Goal: Transaction & Acquisition: Purchase product/service

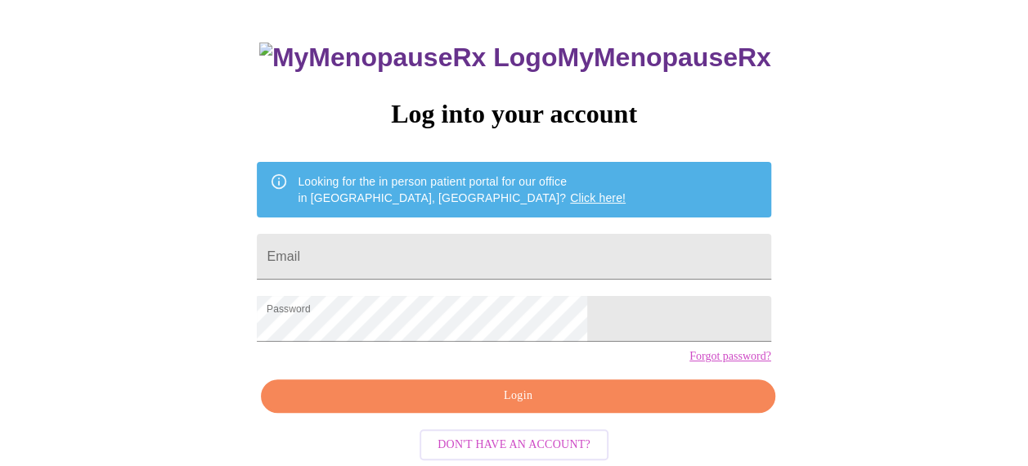
scroll to position [113, 0]
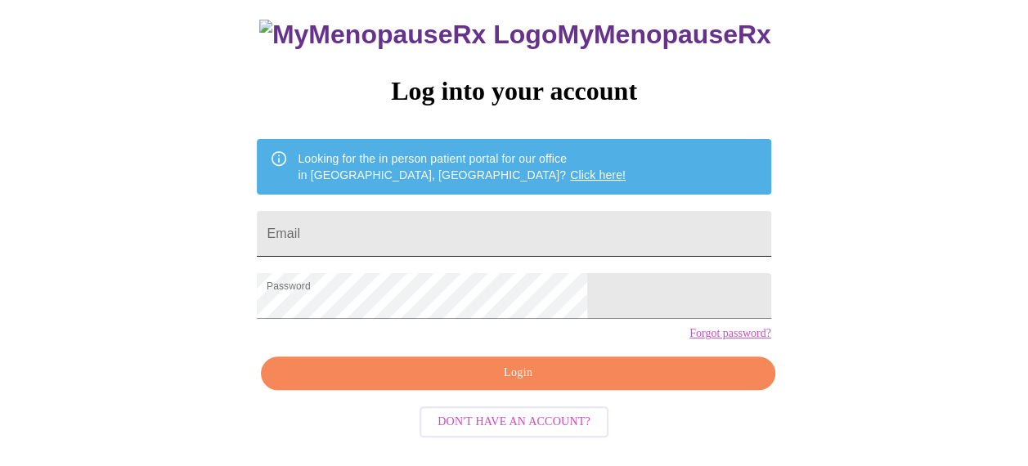
click at [518, 211] on input "Email" at bounding box center [513, 234] width 513 height 46
type input "[EMAIL_ADDRESS][DOMAIN_NAME]"
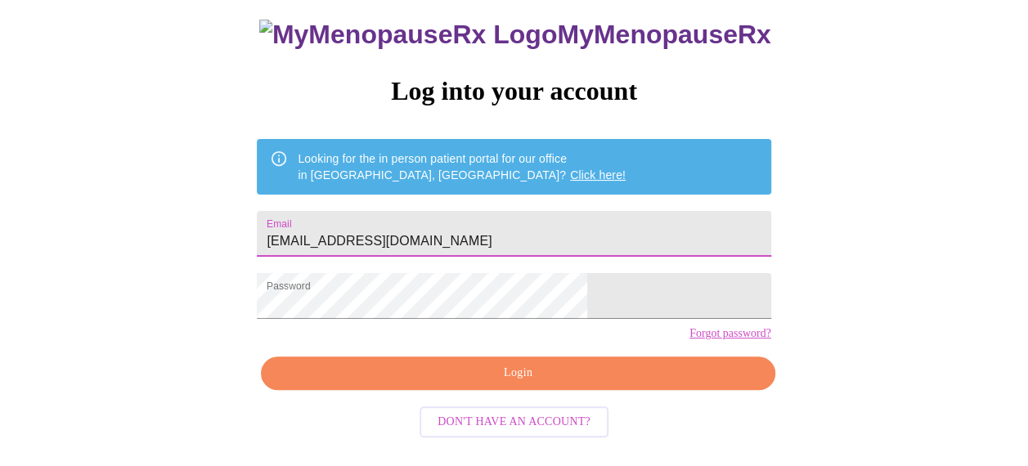
click at [495, 383] on span "Login" at bounding box center [518, 373] width 476 height 20
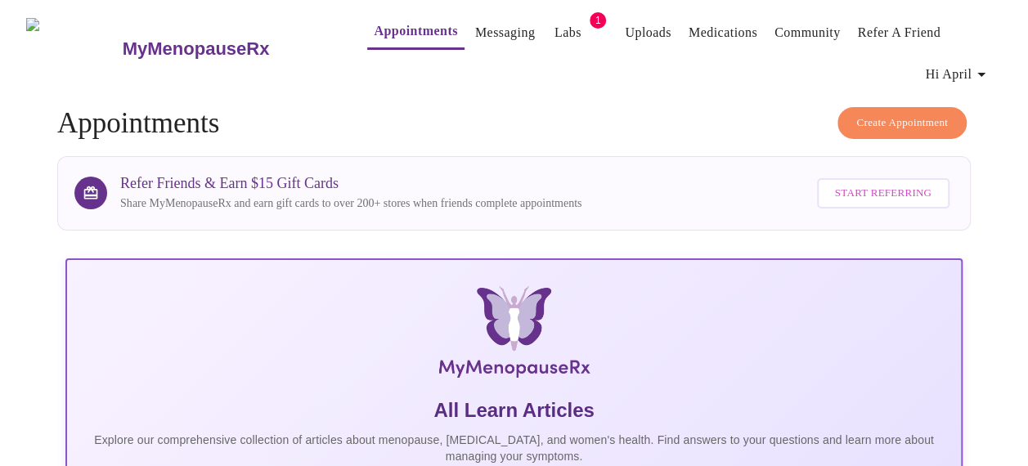
click at [554, 28] on link "Labs" at bounding box center [567, 32] width 27 height 23
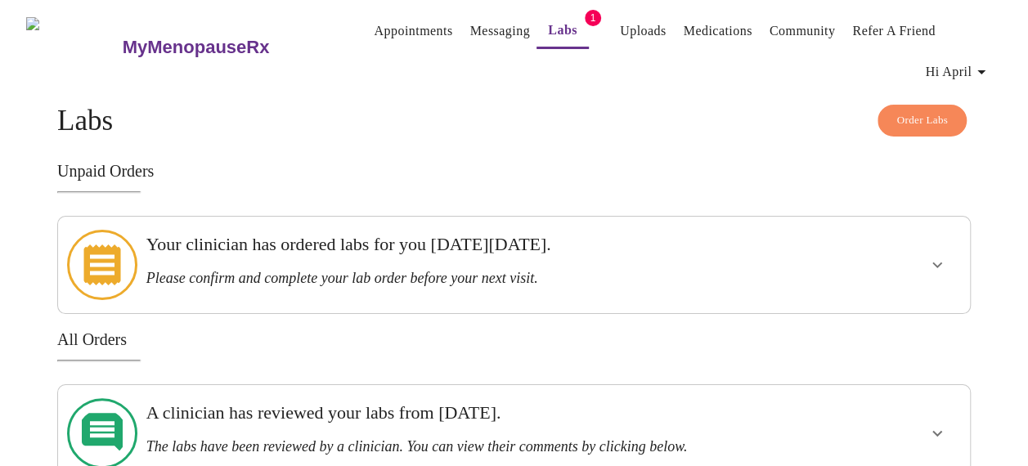
click at [939, 262] on icon "show more" at bounding box center [937, 265] width 10 height 6
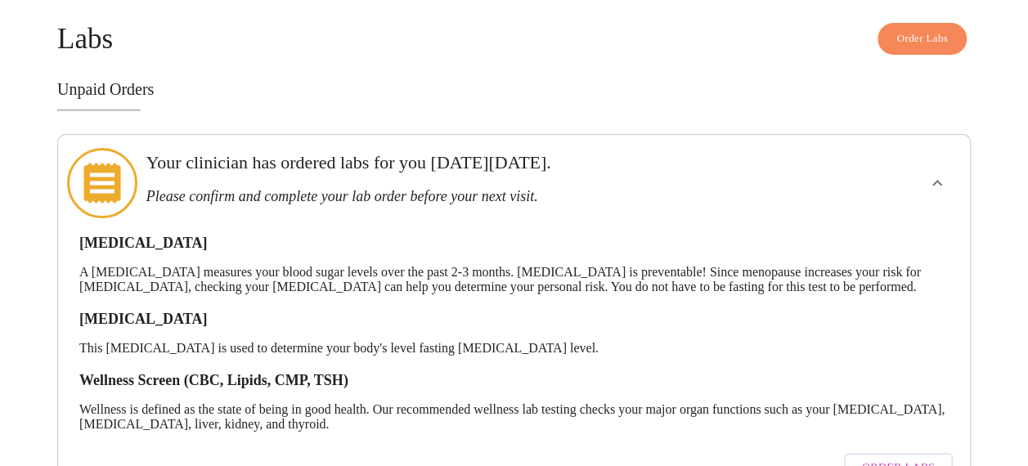
scroll to position [164, 0]
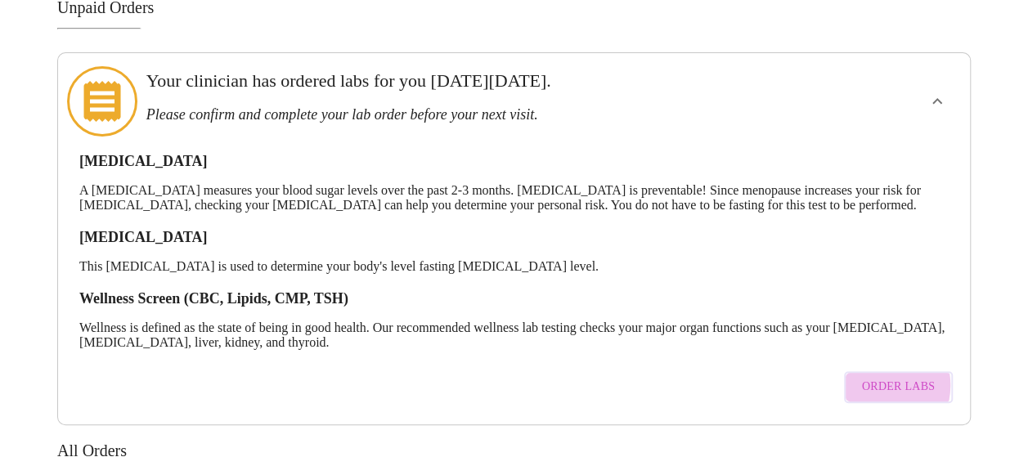
click at [888, 385] on span "Order Labs" at bounding box center [898, 387] width 73 height 20
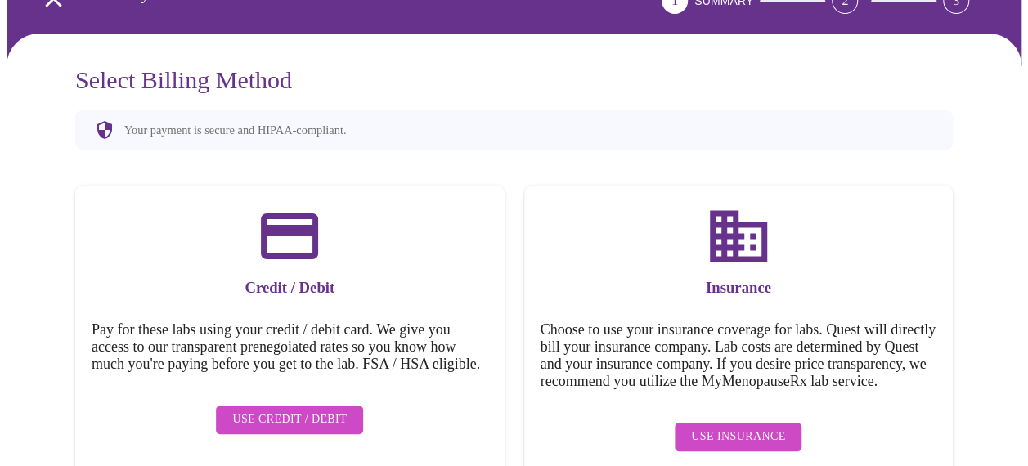
scroll to position [152, 0]
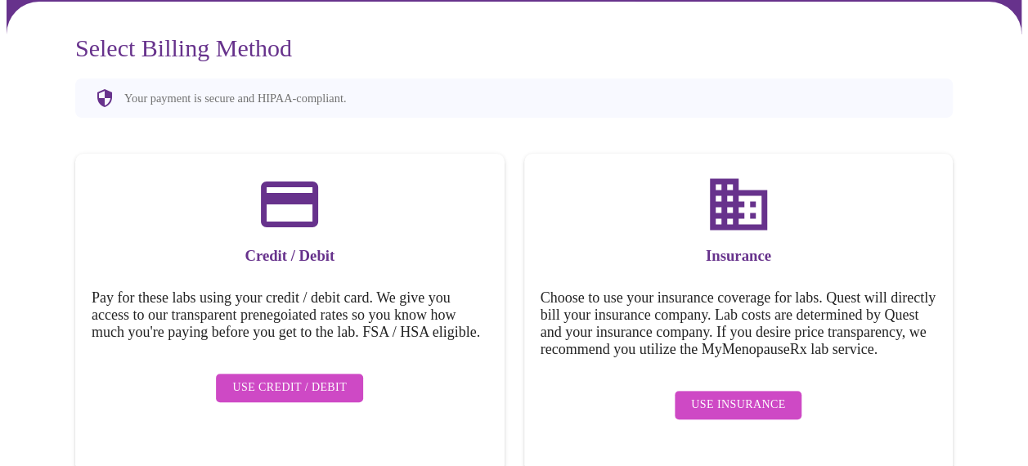
click at [326, 398] on span "Use Credit / Debit" at bounding box center [289, 388] width 114 height 20
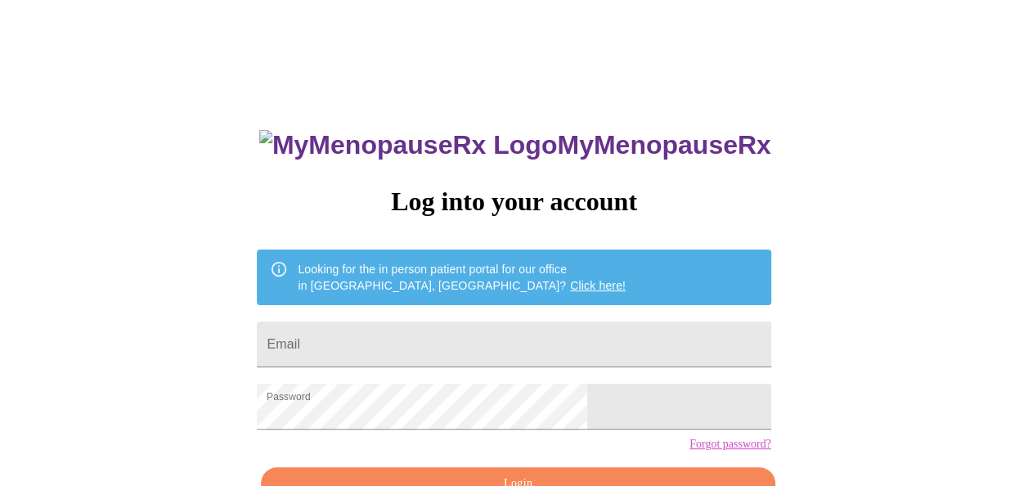
click at [959, 116] on div "MyMenopauseRx Log into your account Looking for the in person patient portal fo…" at bounding box center [514, 298] width 1015 height 583
click at [482, 344] on input "Email" at bounding box center [513, 344] width 513 height 46
type input "[EMAIL_ADDRESS][DOMAIN_NAME]"
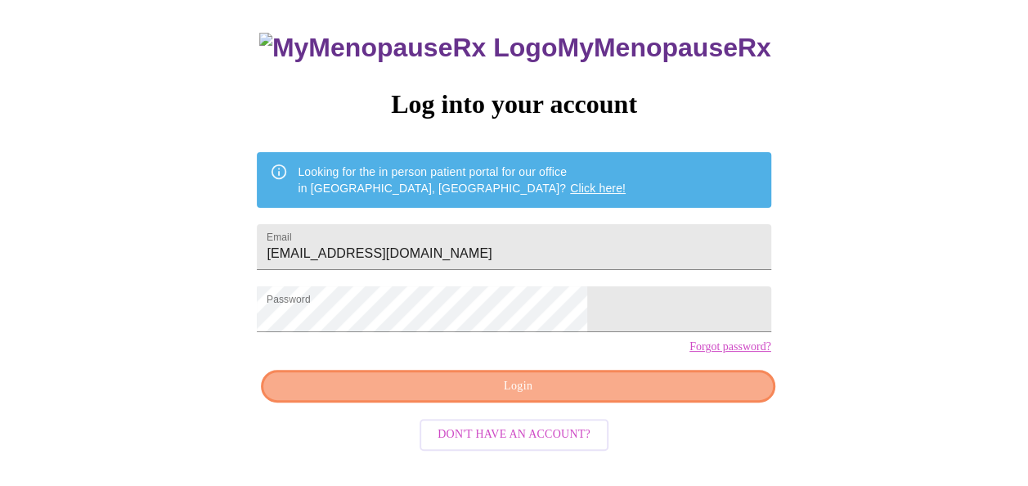
click at [614, 397] on span "Login" at bounding box center [518, 386] width 476 height 20
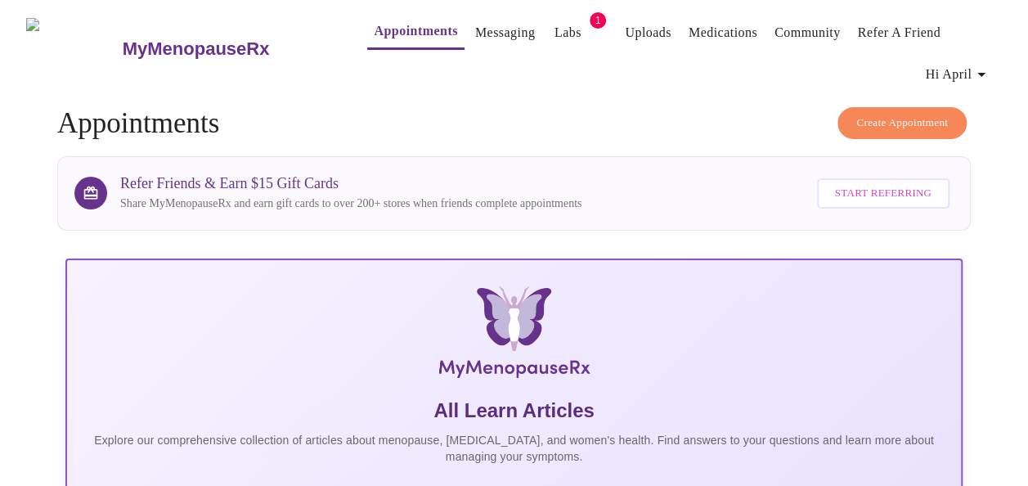
click at [554, 29] on link "Labs" at bounding box center [567, 32] width 27 height 23
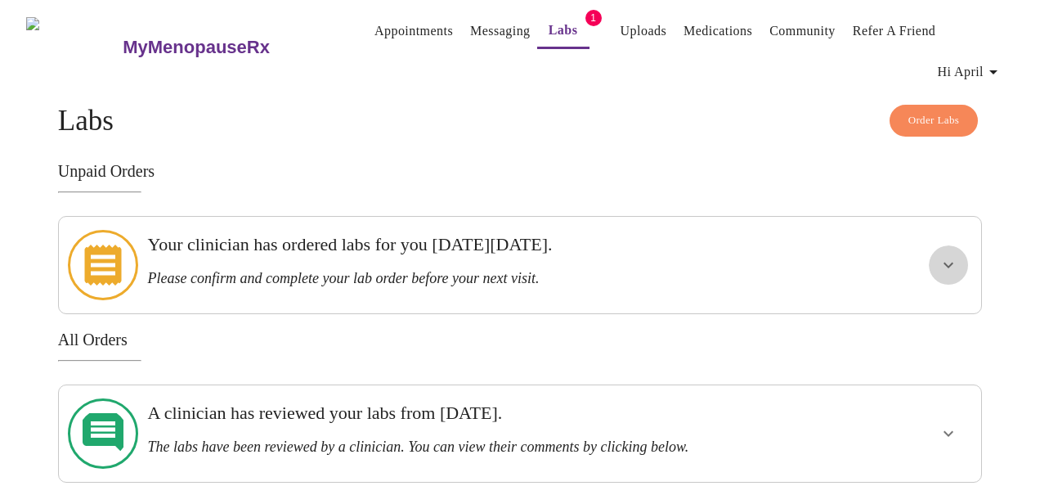
click at [965, 253] on button "show more" at bounding box center [948, 264] width 39 height 39
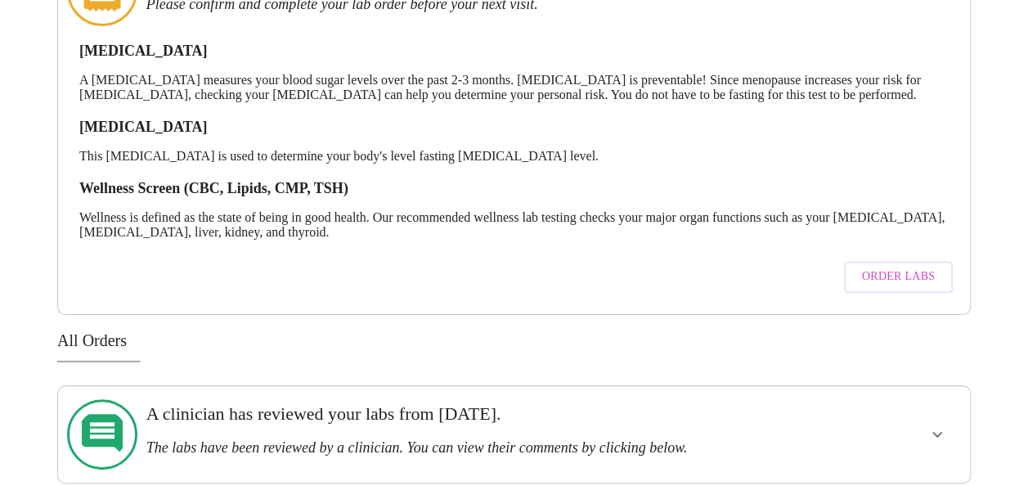
scroll to position [289, 0]
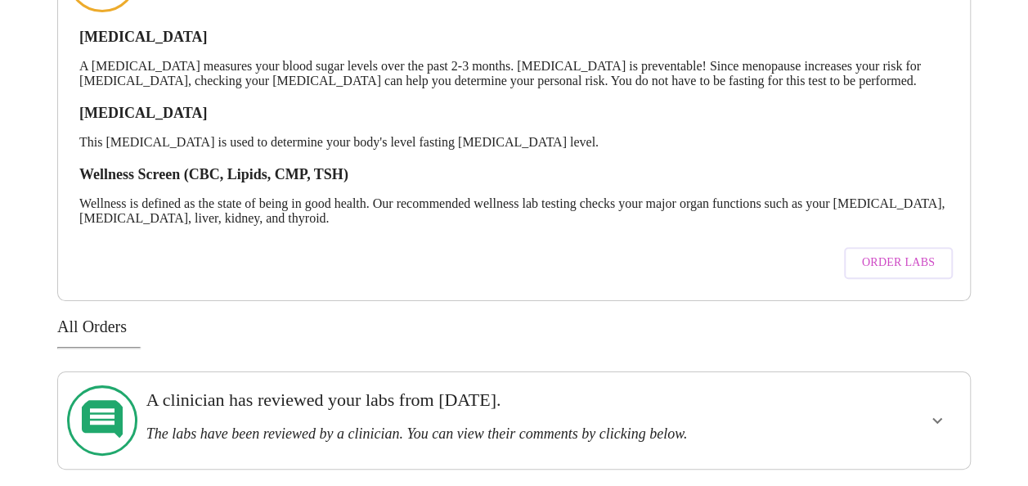
click at [915, 262] on span "Order Labs" at bounding box center [898, 263] width 73 height 20
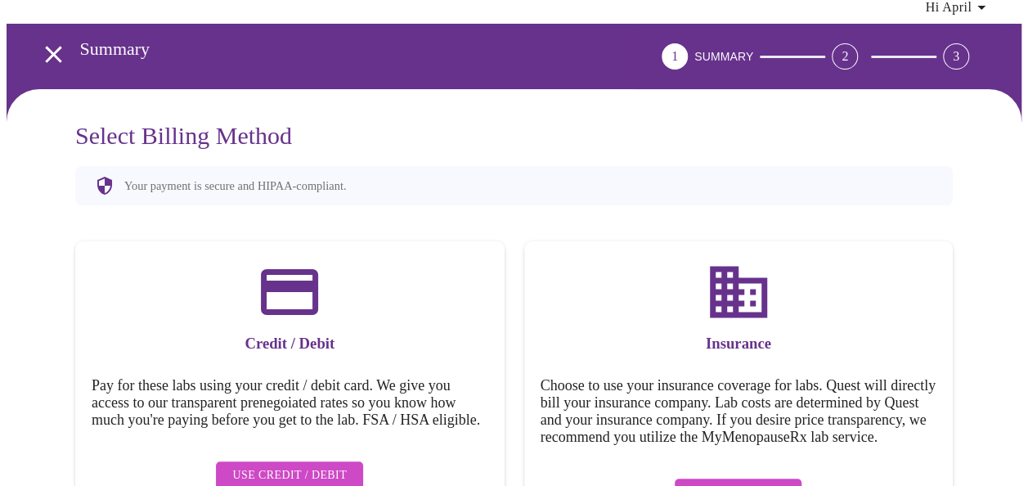
scroll to position [132, 0]
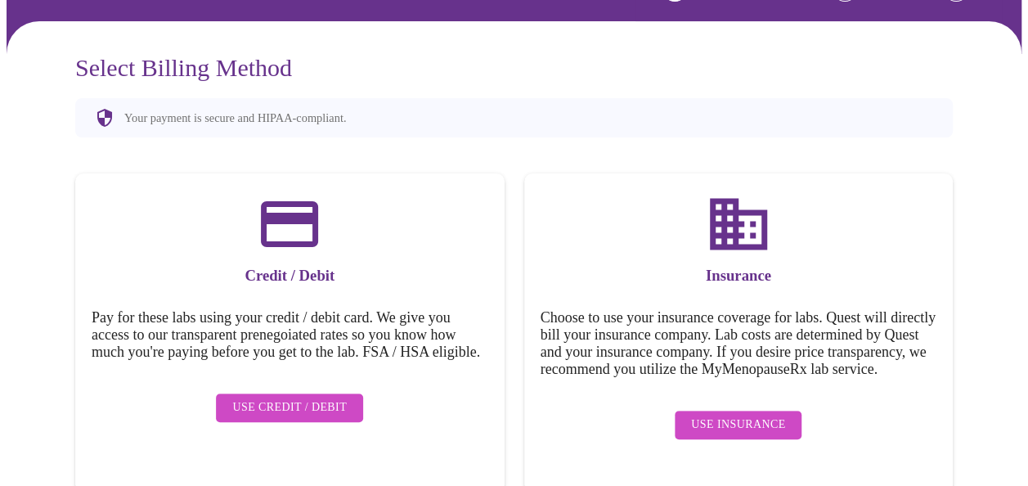
click at [306, 404] on span "Use Credit / Debit" at bounding box center [289, 407] width 114 height 20
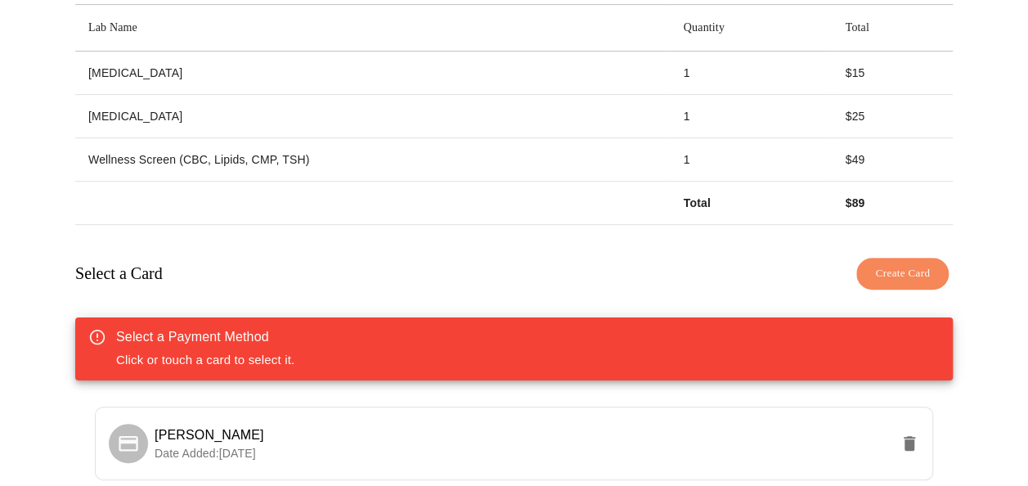
scroll to position [378, 0]
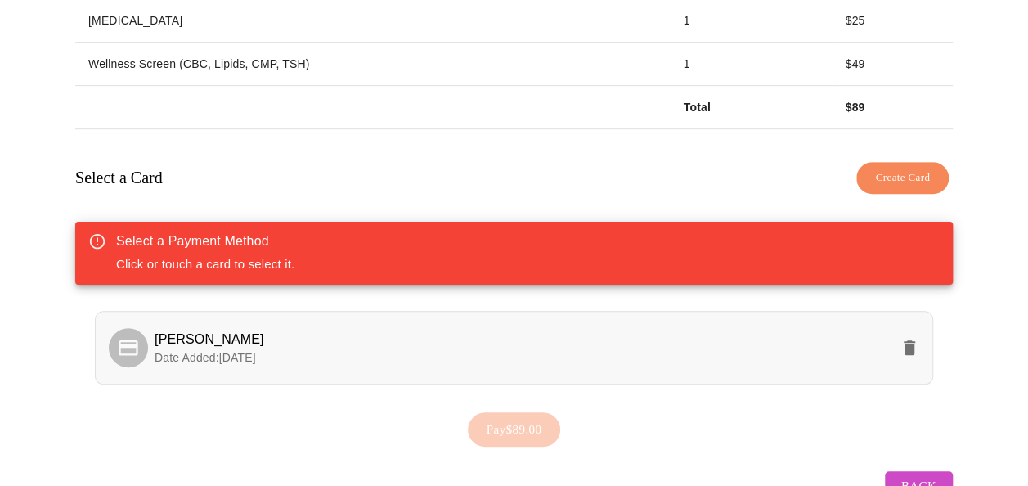
click at [502, 349] on p "Date Added: 02-24-2025" at bounding box center [522, 357] width 735 height 16
click at [513, 419] on span "Pay $89.00" at bounding box center [515, 429] width 56 height 21
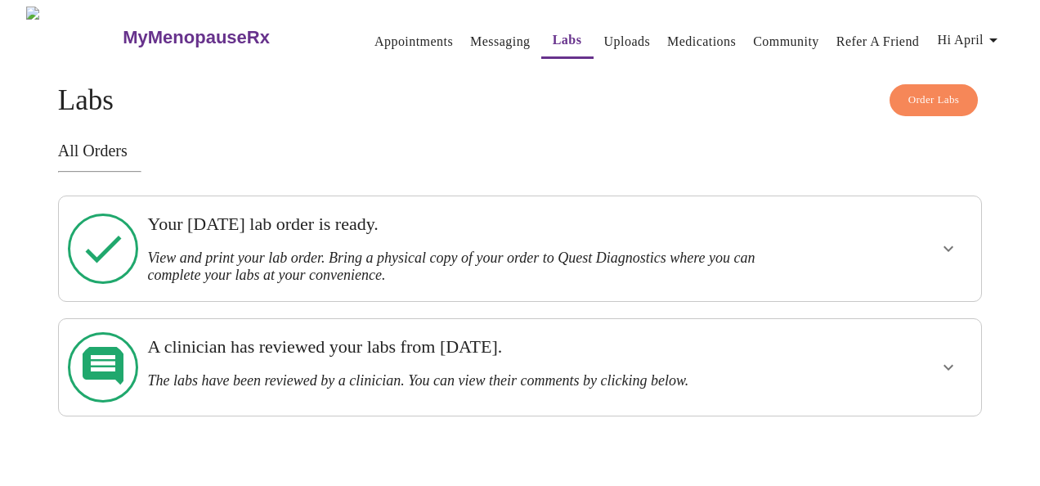
click at [958, 244] on icon "show more" at bounding box center [949, 249] width 20 height 20
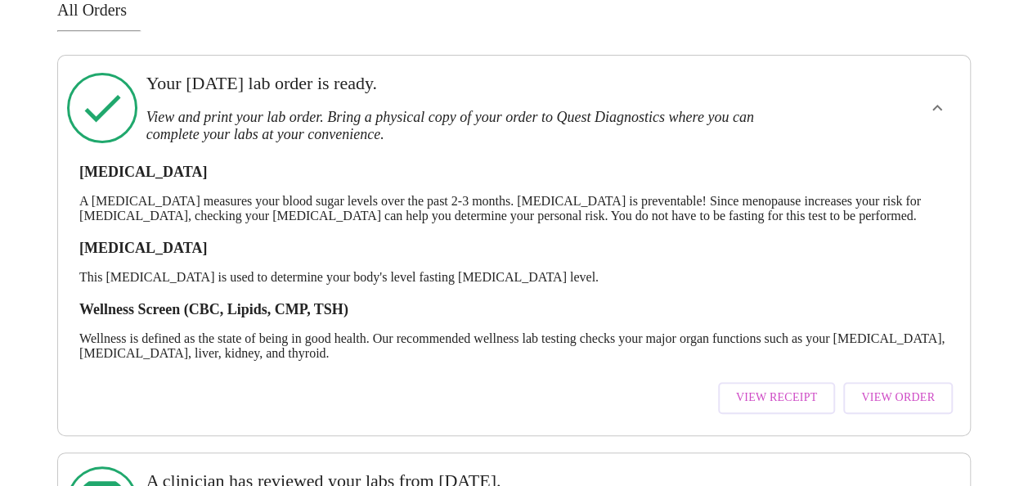
scroll to position [227, 0]
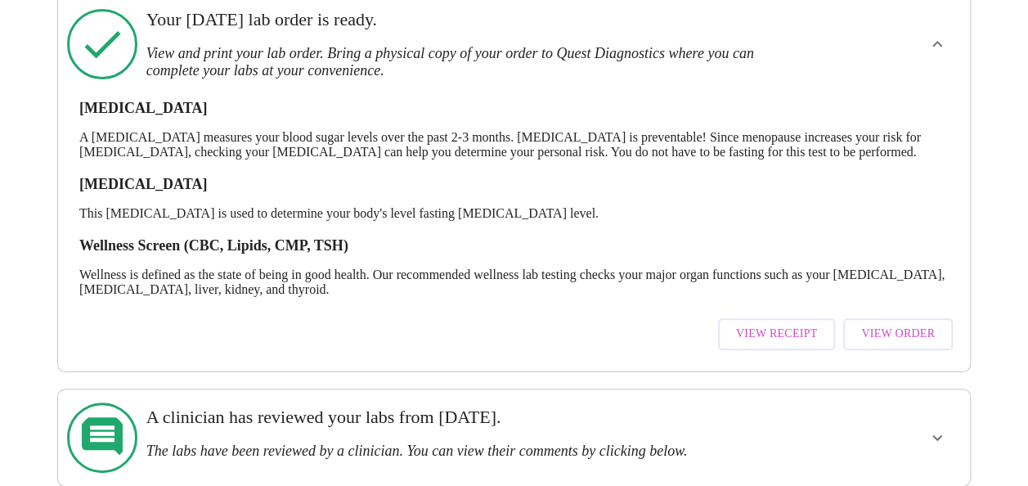
click at [932, 324] on span "View Order" at bounding box center [898, 334] width 74 height 20
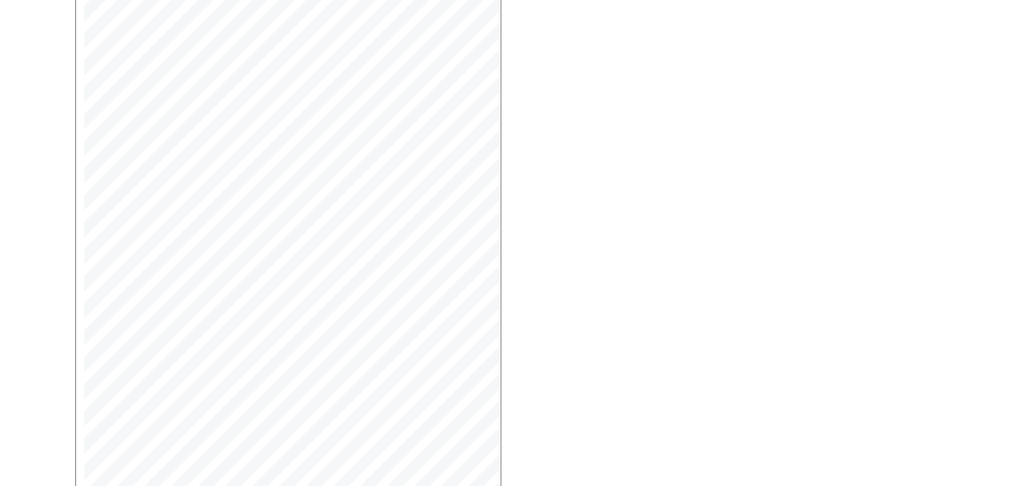
scroll to position [463, 0]
click at [198, 429] on button "Open Larger PDF" at bounding box center [149, 445] width 141 height 32
click at [107, 435] on span "Open Larger PDF" at bounding box center [149, 445] width 105 height 20
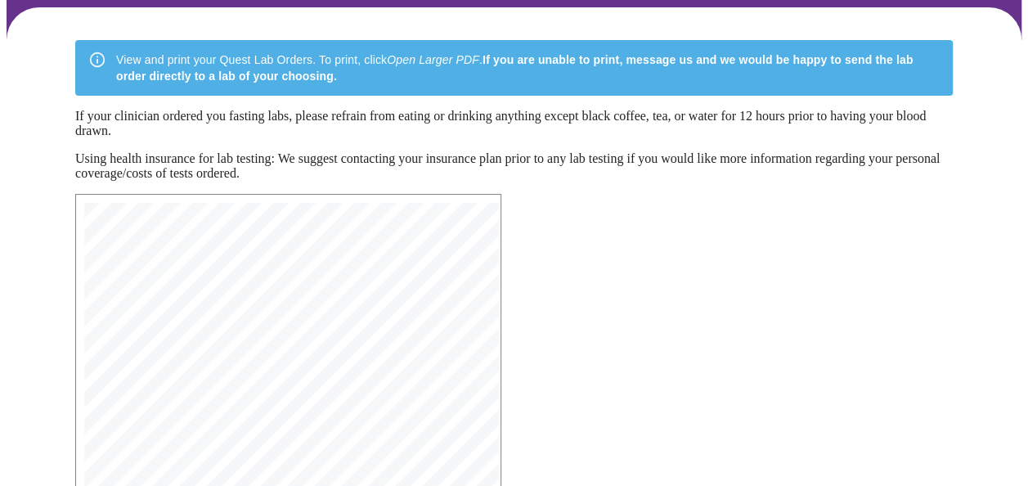
scroll to position [0, 0]
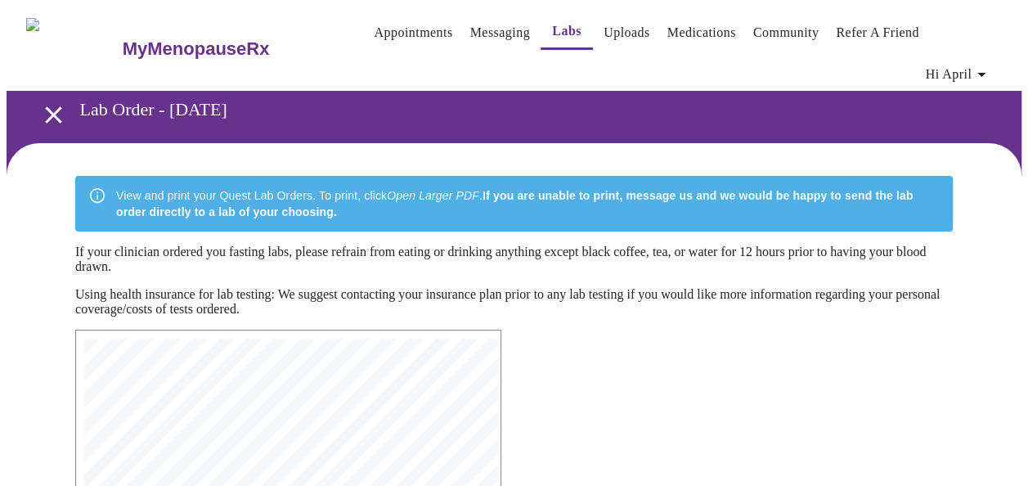
click at [45, 106] on icon "open drawer" at bounding box center [53, 114] width 16 height 16
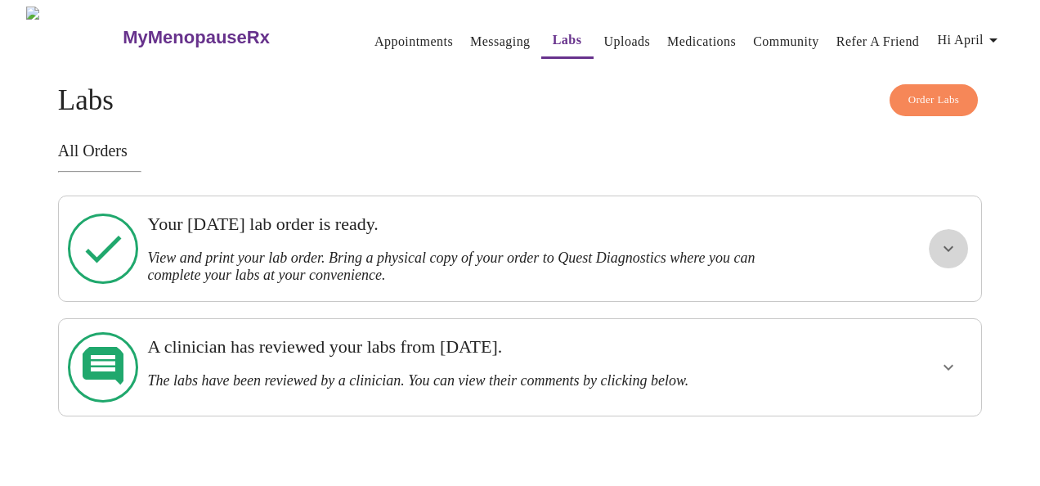
click at [955, 247] on icon "show more" at bounding box center [949, 249] width 20 height 20
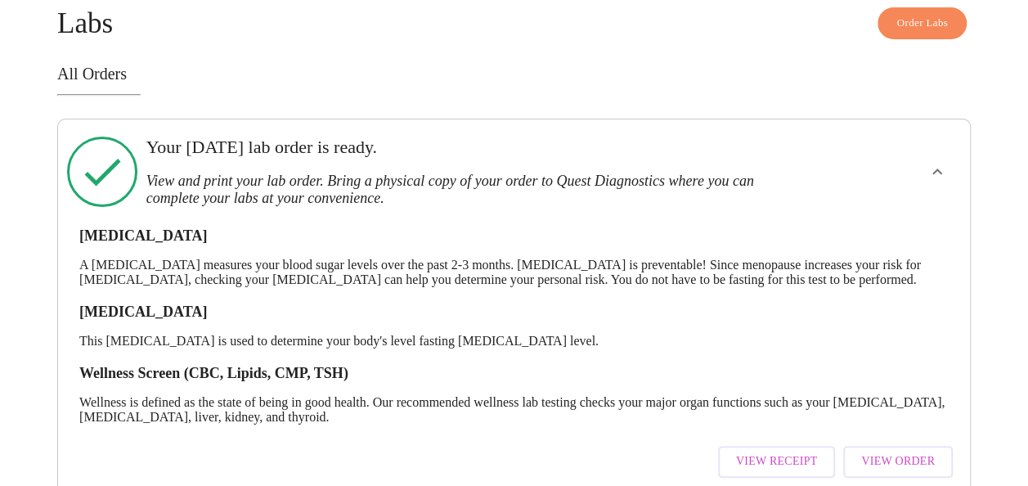
scroll to position [227, 0]
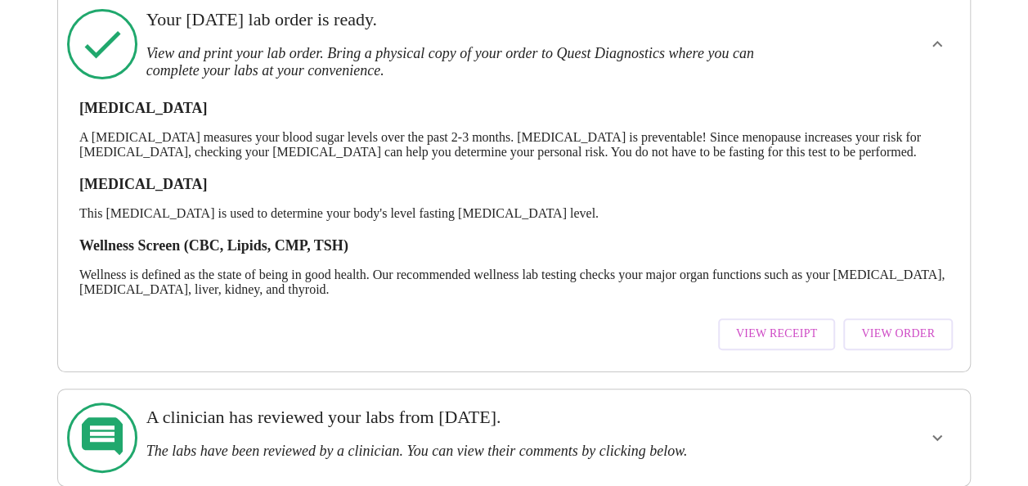
click at [760, 324] on span "View Receipt" at bounding box center [777, 334] width 82 height 20
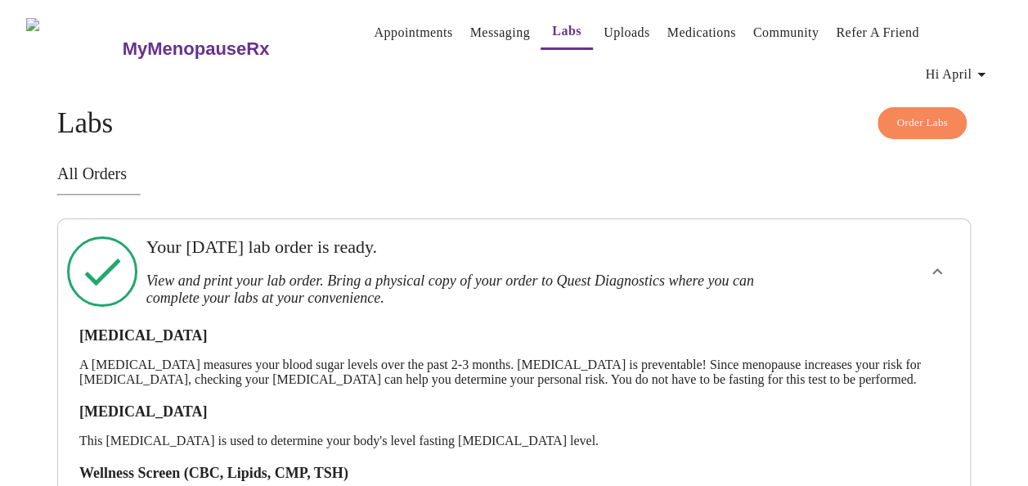
scroll to position [0, 0]
click at [397, 31] on link "Appointments" at bounding box center [413, 32] width 78 height 23
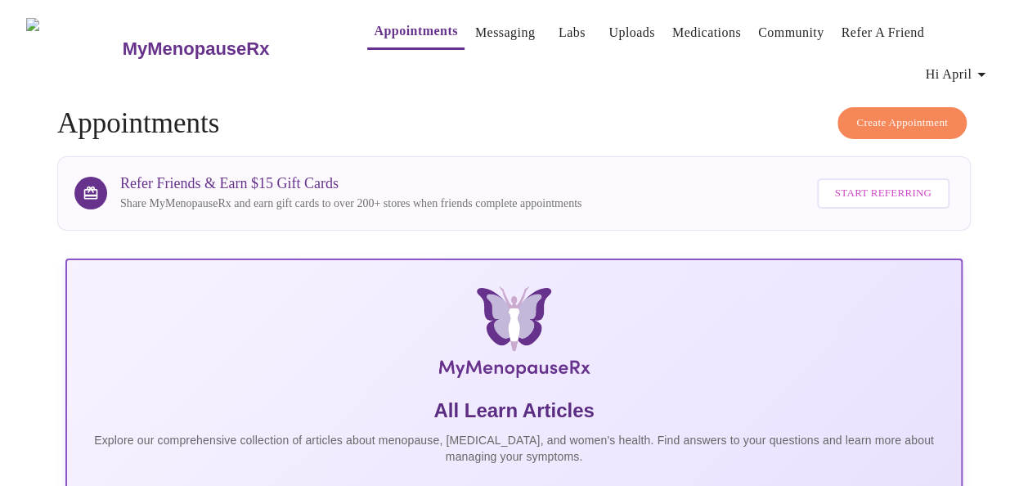
click at [558, 41] on link "Labs" at bounding box center [571, 32] width 27 height 23
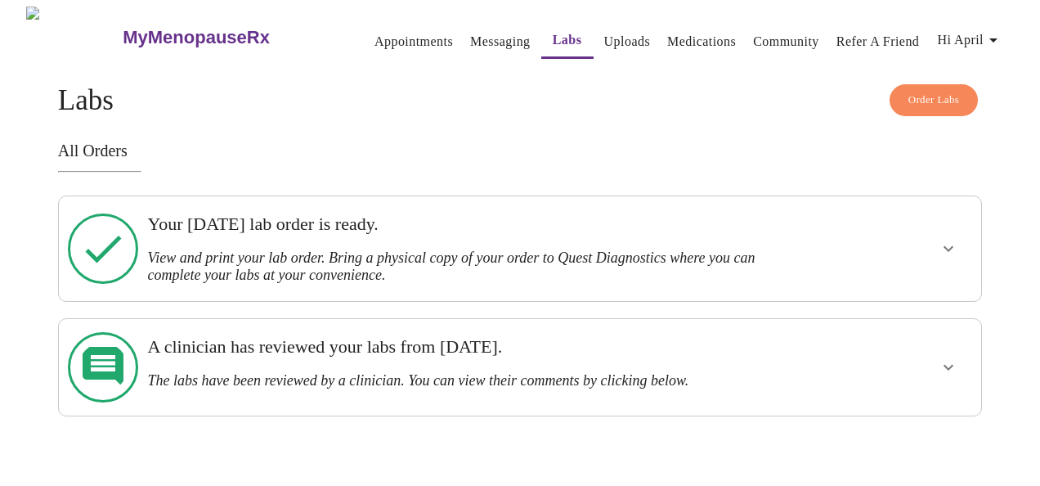
click at [958, 357] on icon "show more" at bounding box center [949, 367] width 20 height 20
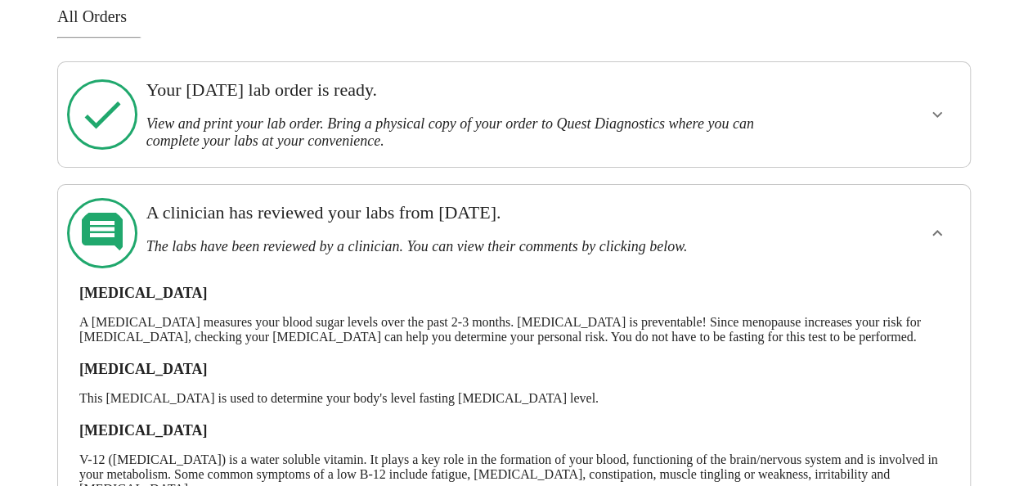
scroll to position [75, 0]
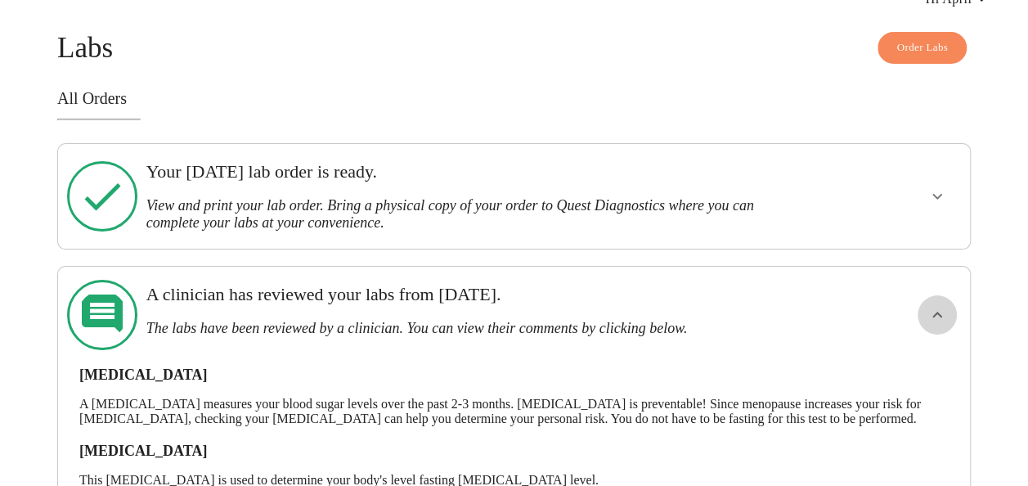
click at [936, 305] on icon "show more" at bounding box center [937, 315] width 20 height 20
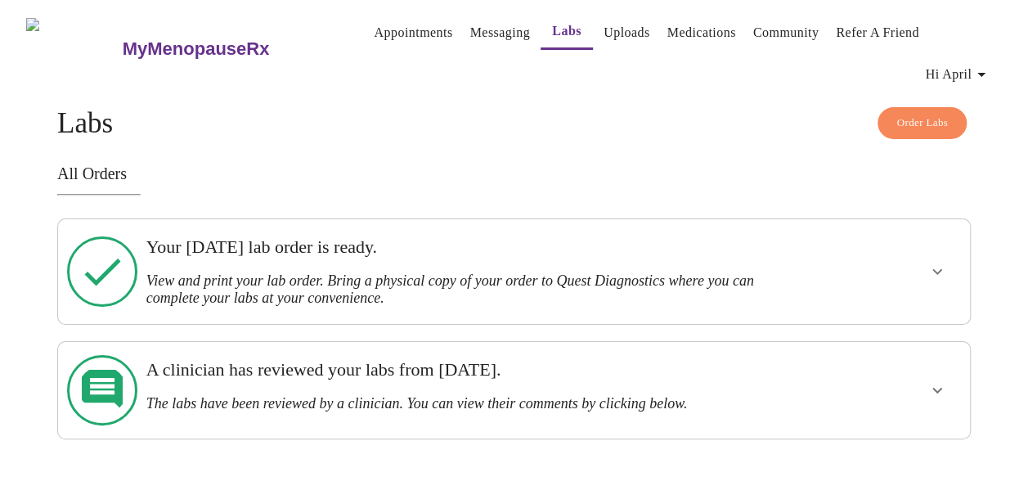
scroll to position [0, 0]
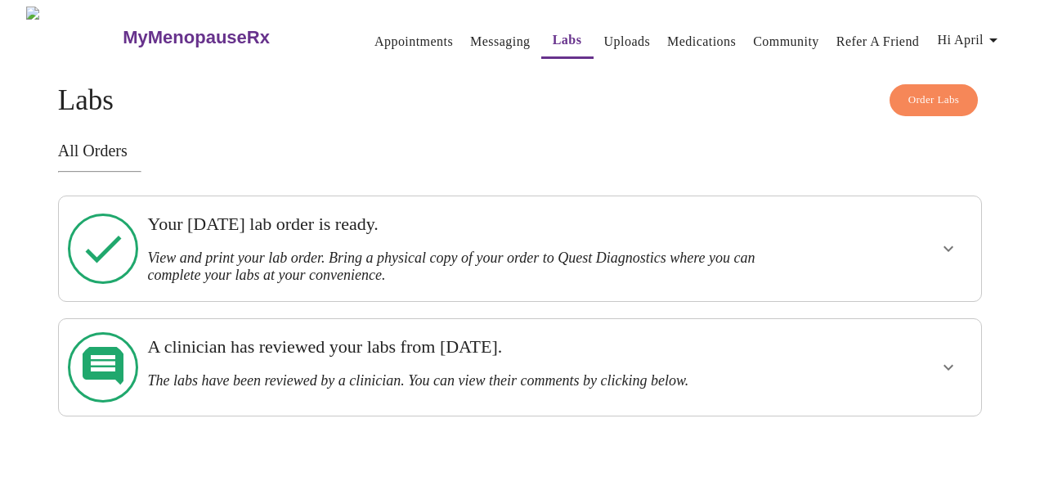
click at [958, 239] on icon "show more" at bounding box center [949, 249] width 20 height 20
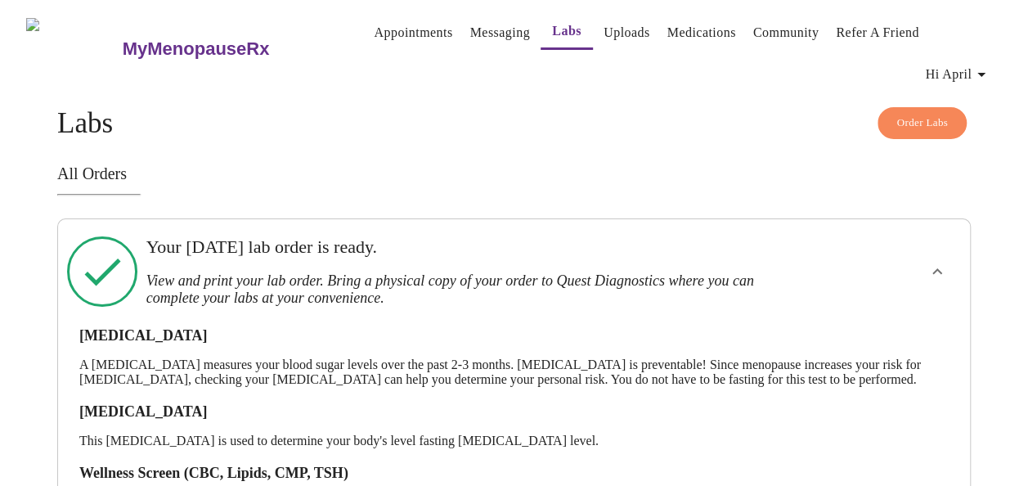
click at [948, 63] on span "Hi April" at bounding box center [958, 74] width 66 height 23
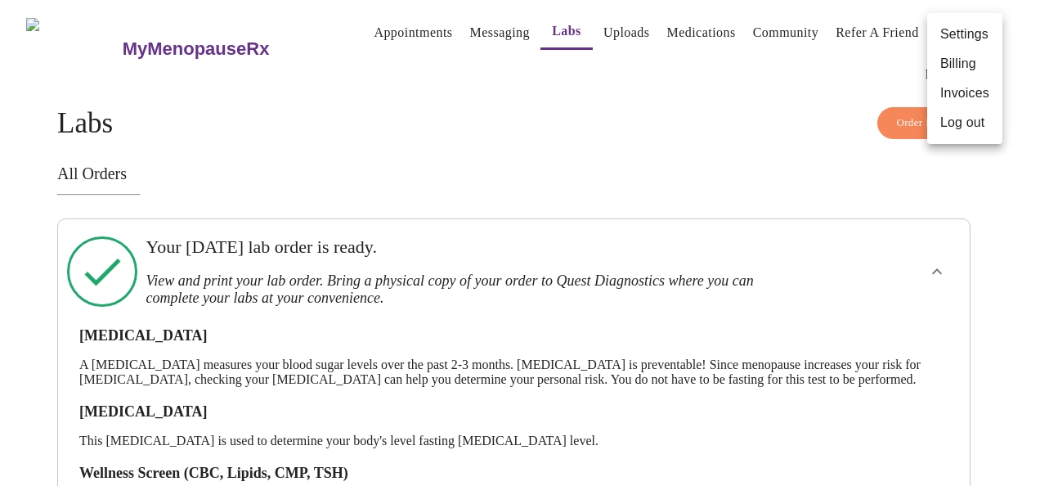
click at [949, 128] on li "Log out" at bounding box center [964, 122] width 75 height 29
